Goal: Information Seeking & Learning: Compare options

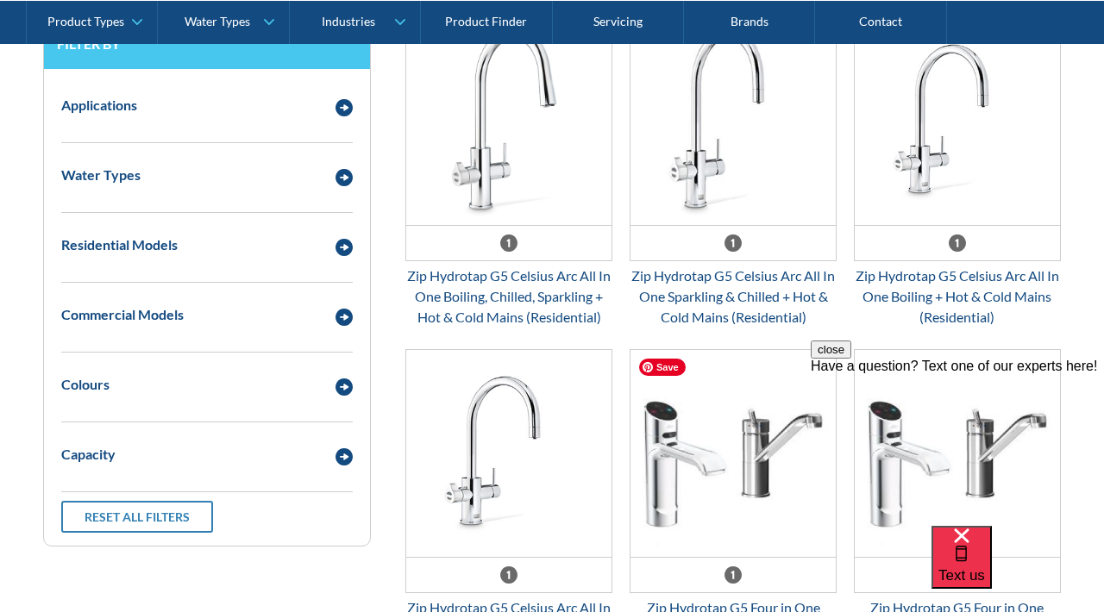
scroll to position [846, 0]
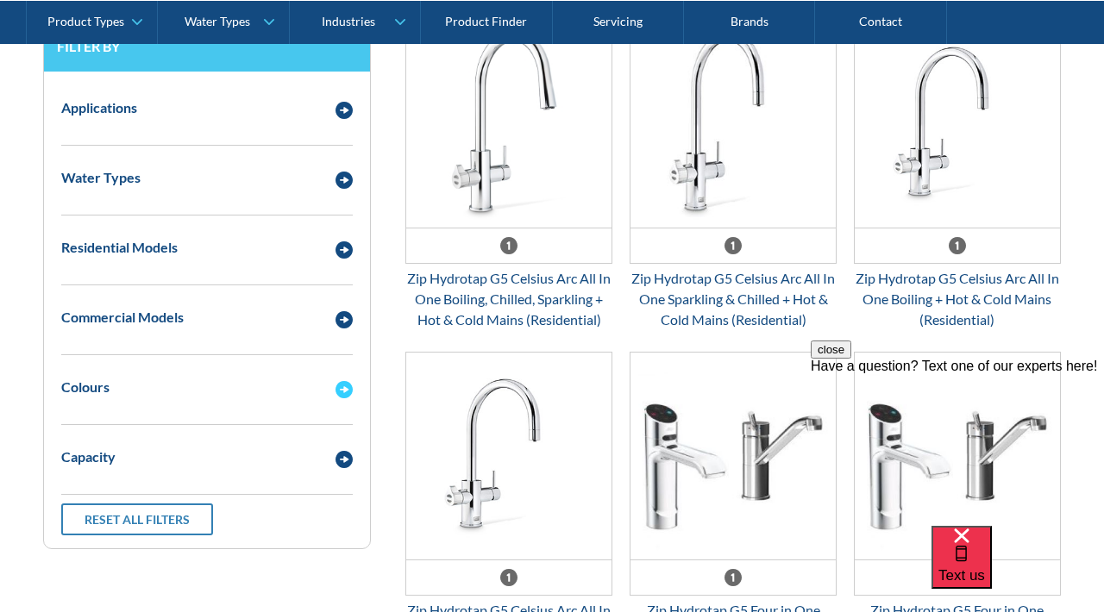
click at [344, 392] on img "Email Form 3" at bounding box center [344, 389] width 17 height 17
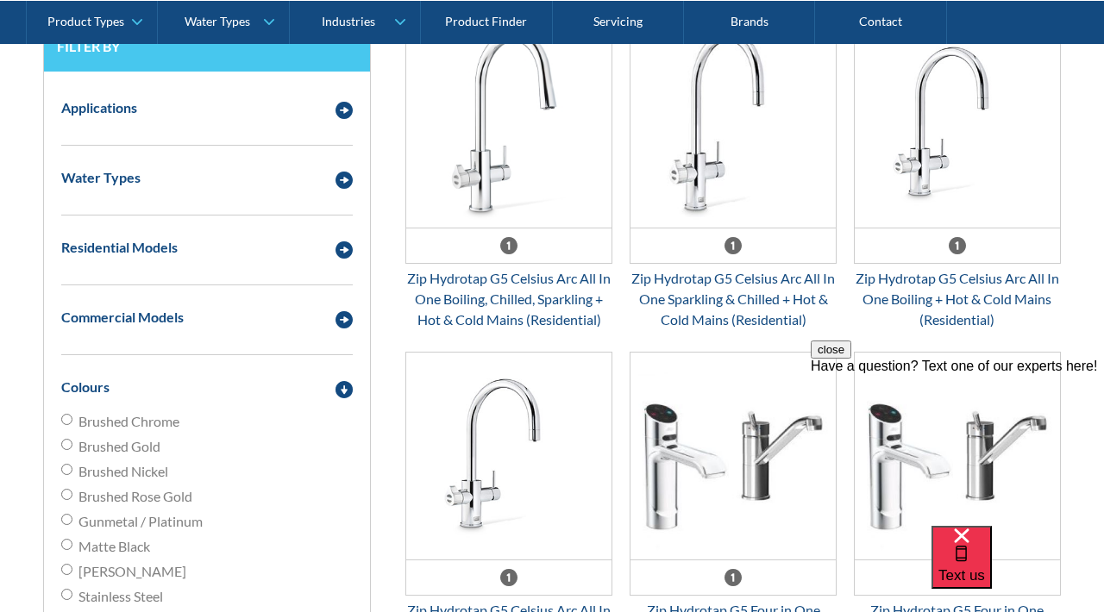
click at [65, 470] on input "Brushed Nickel" at bounding box center [66, 469] width 11 height 11
radio input "true"
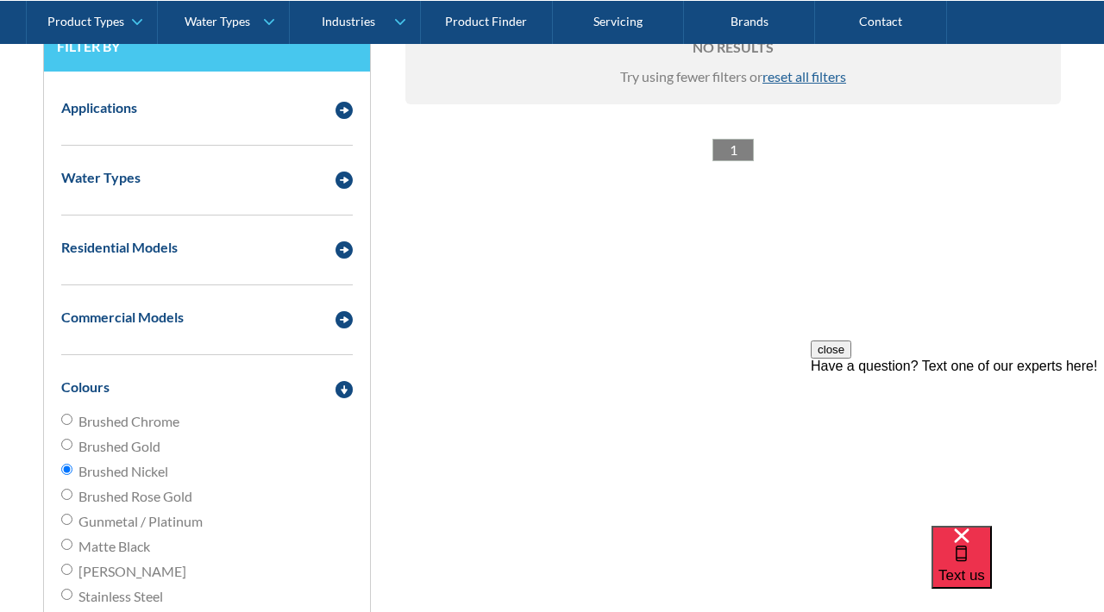
click at [797, 75] on span "reset all filters" at bounding box center [804, 76] width 84 height 16
radio input "false"
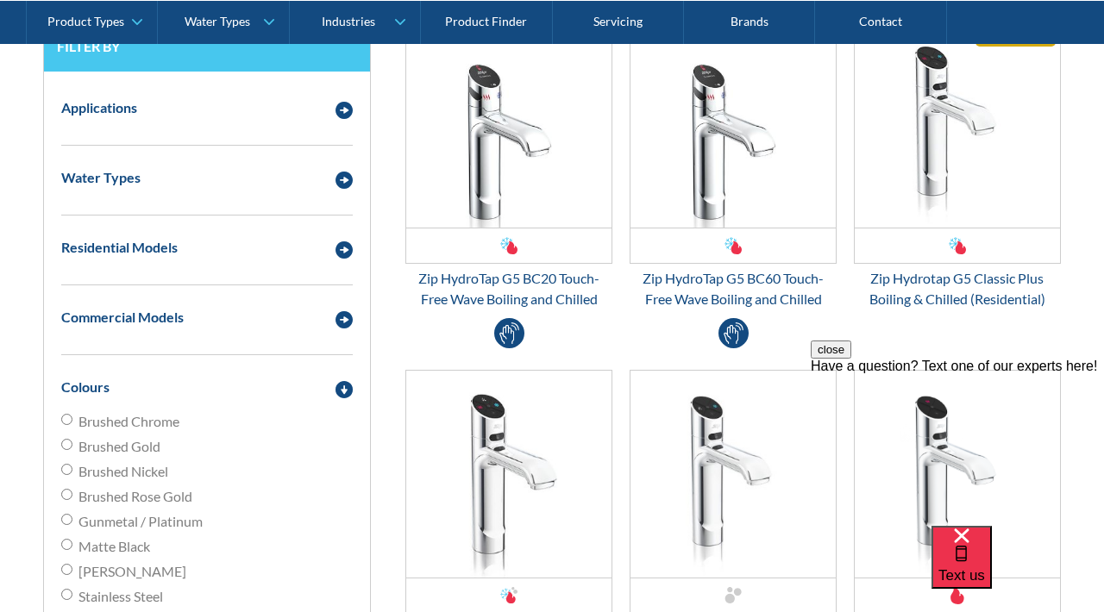
click at [68, 468] on input "Brushed Nickel" at bounding box center [66, 469] width 11 height 11
radio input "true"
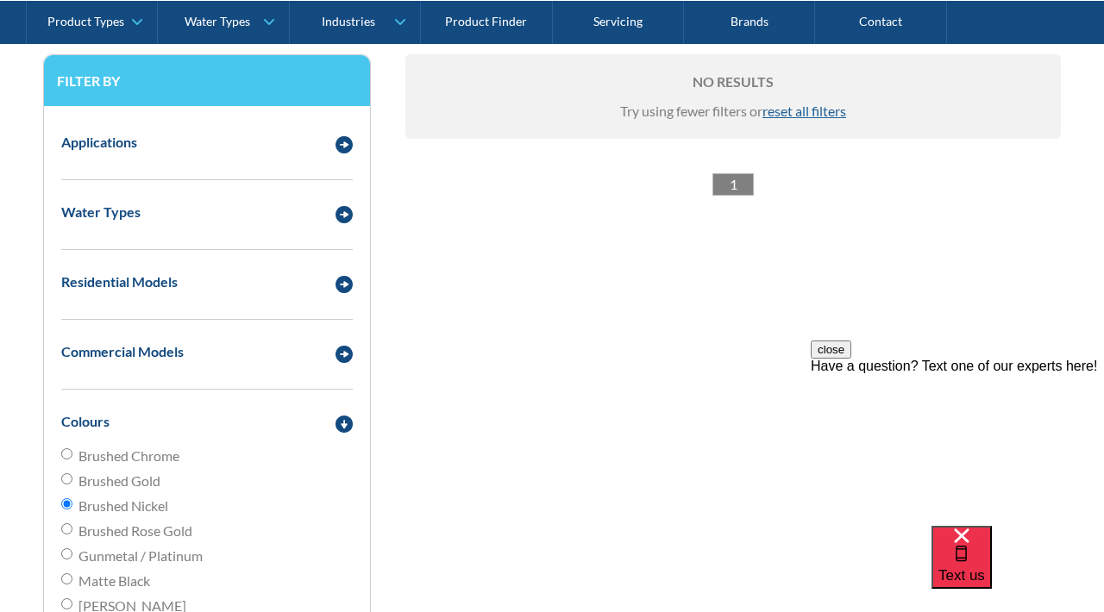
scroll to position [812, 0]
click at [348, 283] on img "Email Form 3" at bounding box center [344, 283] width 17 height 17
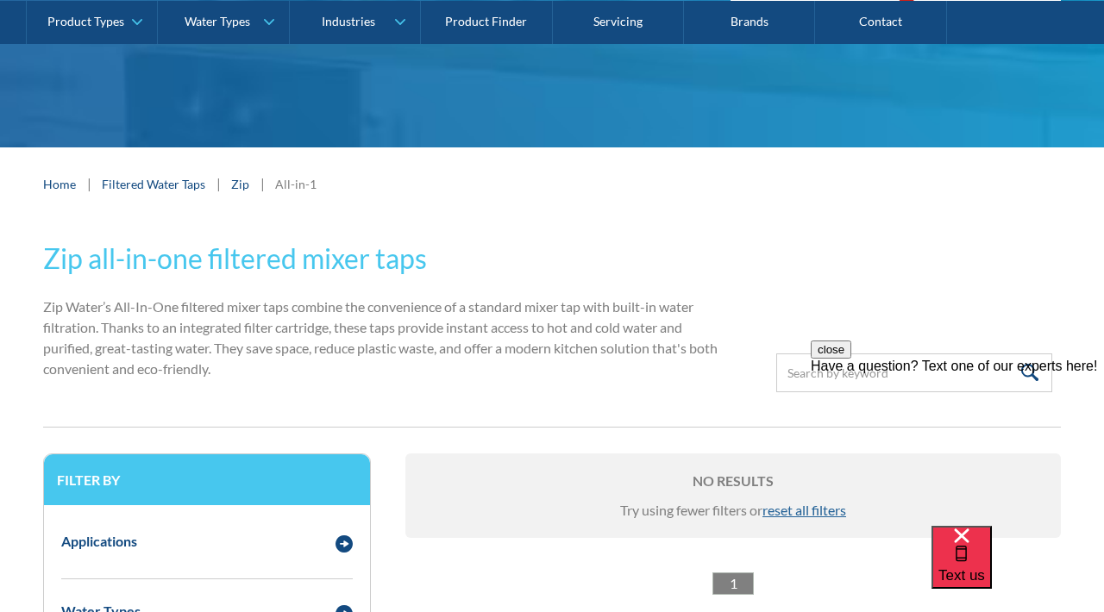
scroll to position [409, 0]
